Goal: Navigation & Orientation: Find specific page/section

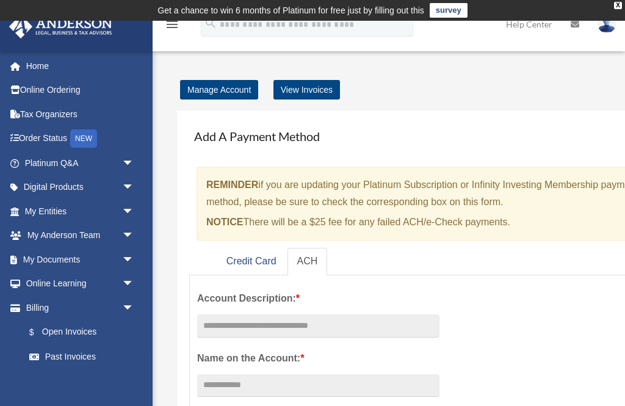
click at [57, 136] on link "Order Status NEW" at bounding box center [81, 138] width 144 height 25
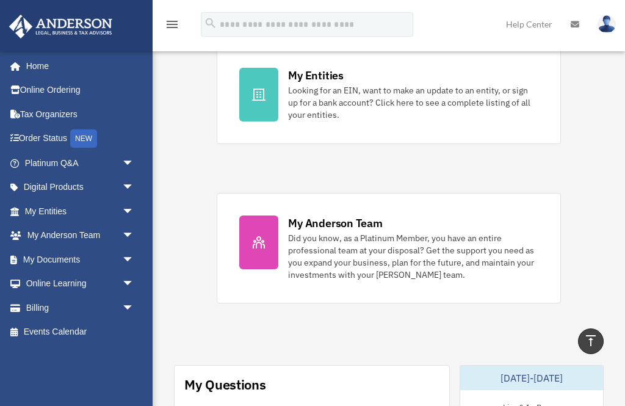
scroll to position [418, 0]
click at [129, 255] on span "arrow_drop_down" at bounding box center [134, 259] width 24 height 25
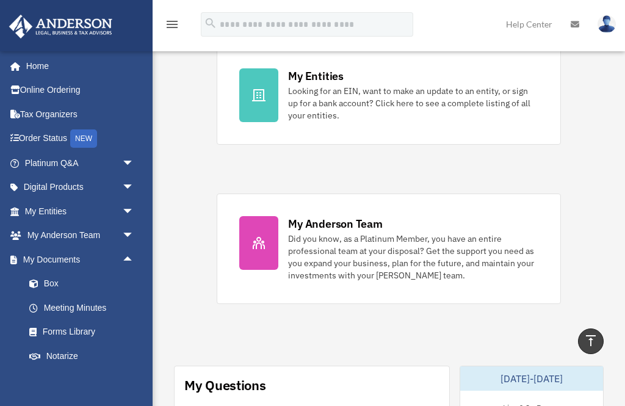
click at [81, 329] on link "Forms Library" at bounding box center [85, 332] width 136 height 24
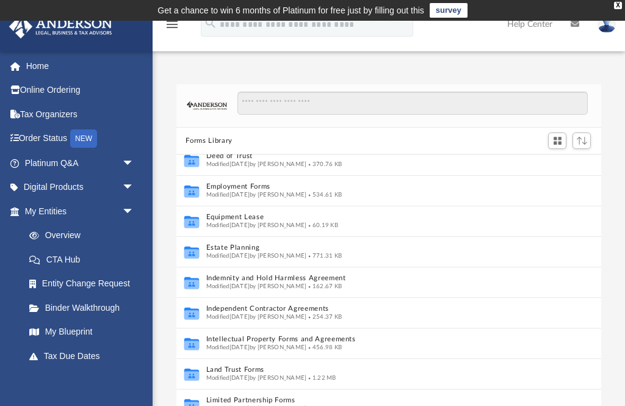
scroll to position [316, 0]
click at [101, 308] on link "Binder Walkthrough" at bounding box center [85, 307] width 136 height 24
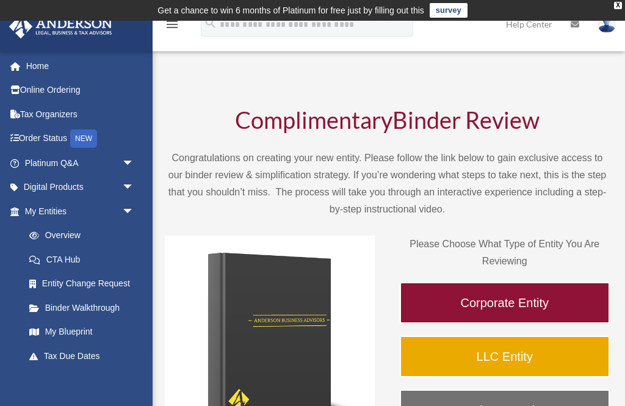
click at [125, 183] on span "arrow_drop_down" at bounding box center [134, 187] width 24 height 25
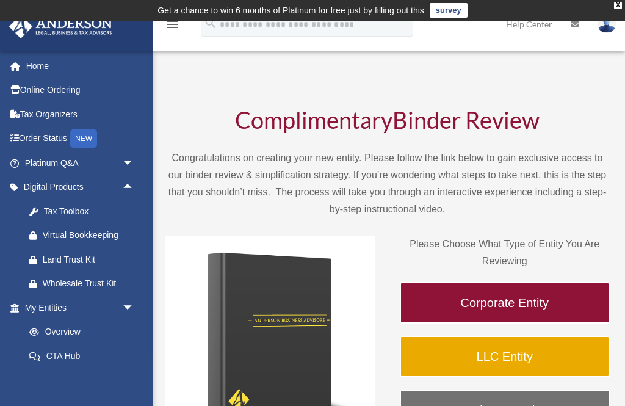
click at [71, 90] on link "Online Ordering" at bounding box center [81, 90] width 144 height 24
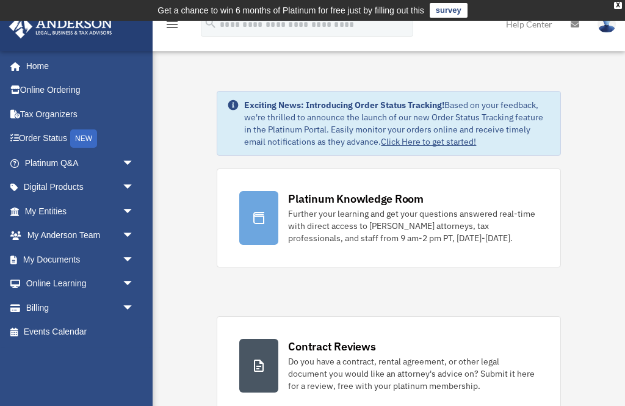
click at [127, 258] on span "arrow_drop_down" at bounding box center [134, 259] width 24 height 25
click at [55, 282] on link "Box" at bounding box center [85, 284] width 136 height 24
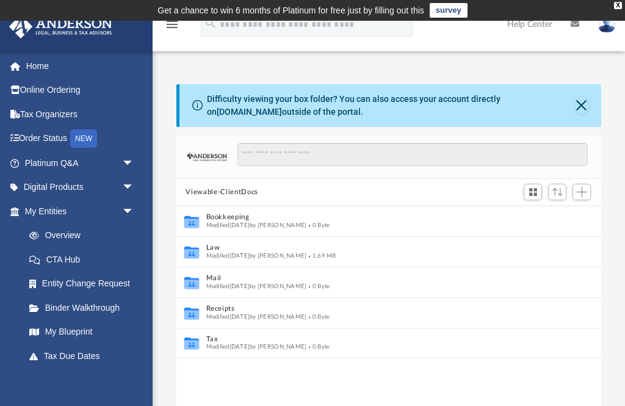
scroll to position [278, 425]
click at [70, 235] on link "Overview" at bounding box center [85, 235] width 136 height 24
